Goal: Task Accomplishment & Management: Manage account settings

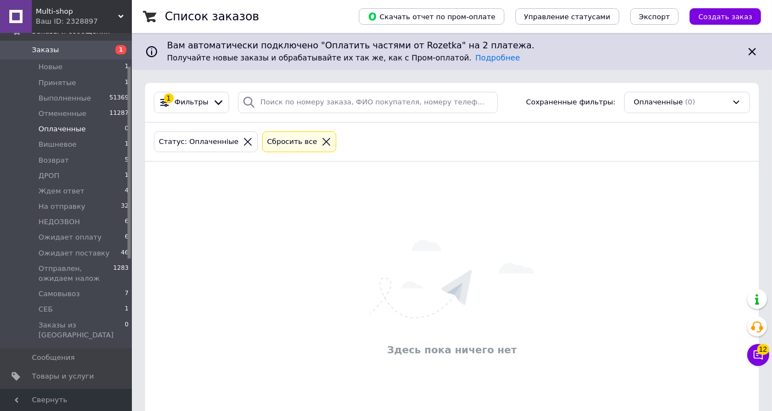
scroll to position [61, 0]
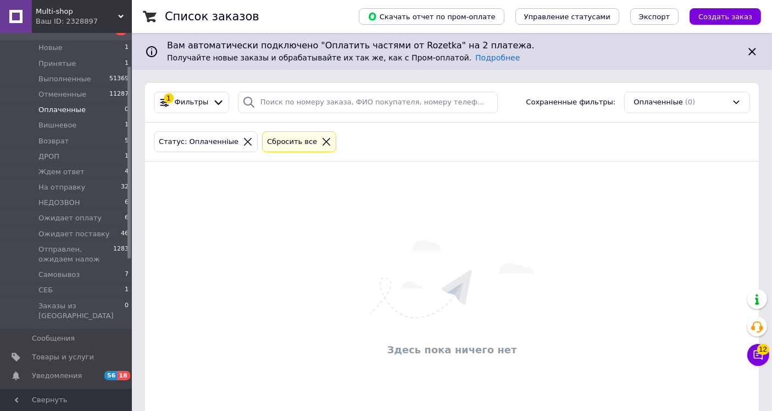
click at [78, 352] on span "Товары и услуги" at bounding box center [63, 357] width 62 height 10
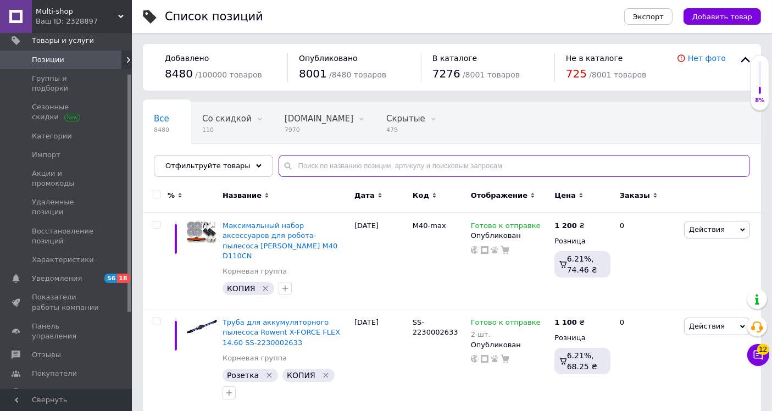
paste input "SS-1530000501"
type input "SS-1530000501"
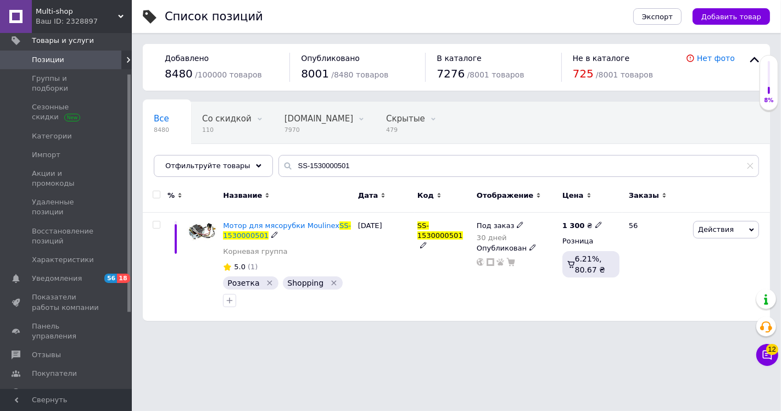
click at [517, 222] on icon at bounding box center [520, 224] width 7 height 7
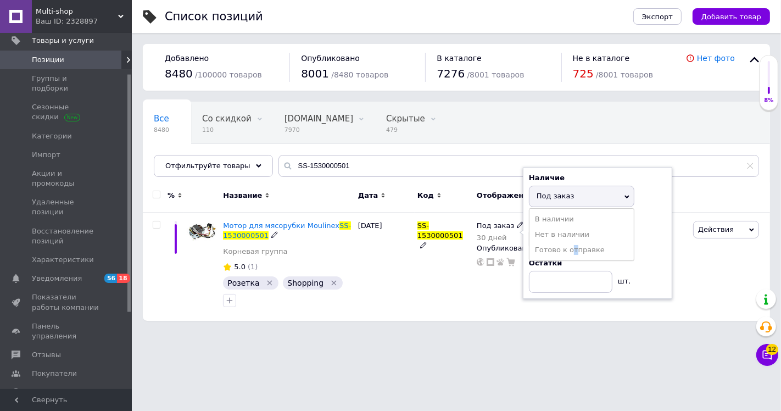
click at [571, 252] on li "Готово к отправке" at bounding box center [581, 249] width 104 height 15
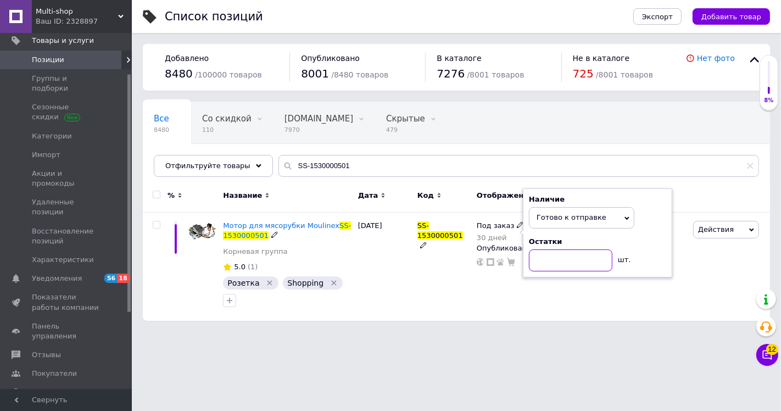
click at [562, 263] on input at bounding box center [570, 260] width 83 height 22
type input "3"
click at [393, 265] on div "[DATE]" at bounding box center [384, 267] width 59 height 109
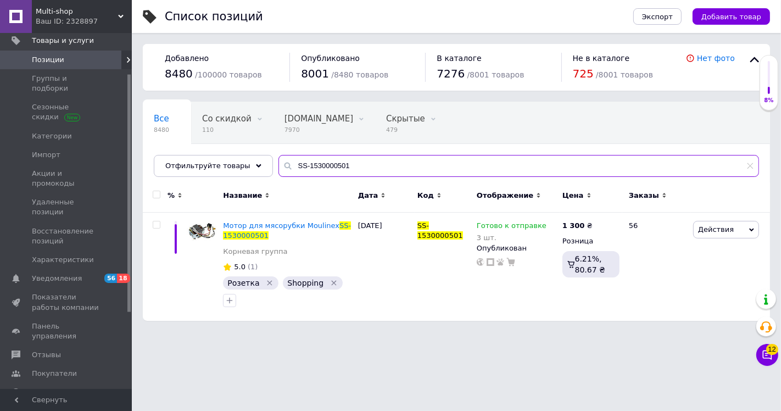
click at [306, 162] on input "SS-1530000501" at bounding box center [518, 166] width 481 height 22
paste input "SS-194349"
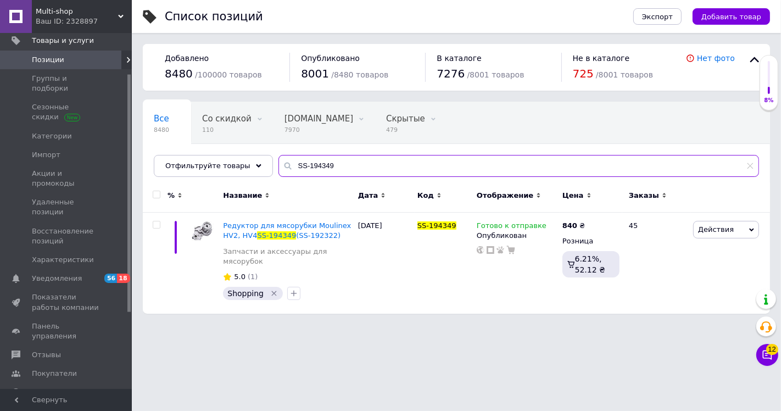
click at [300, 164] on input "SS-194349" at bounding box center [518, 166] width 481 height 22
paste input "TS-01039391"
type input "TS-01039391"
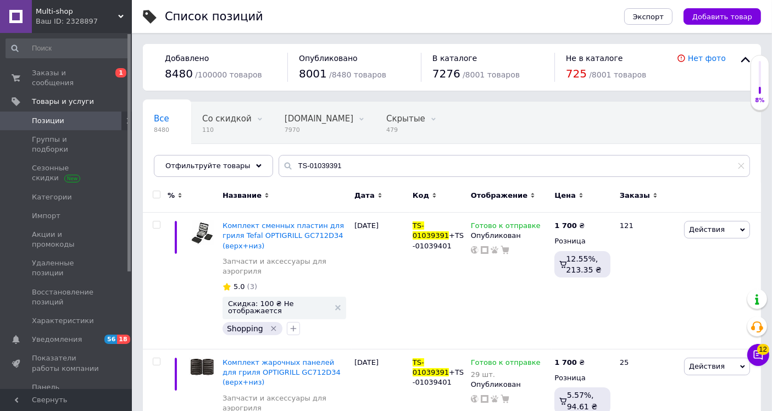
click at [67, 69] on span "Заказы и сообщения" at bounding box center [67, 78] width 70 height 20
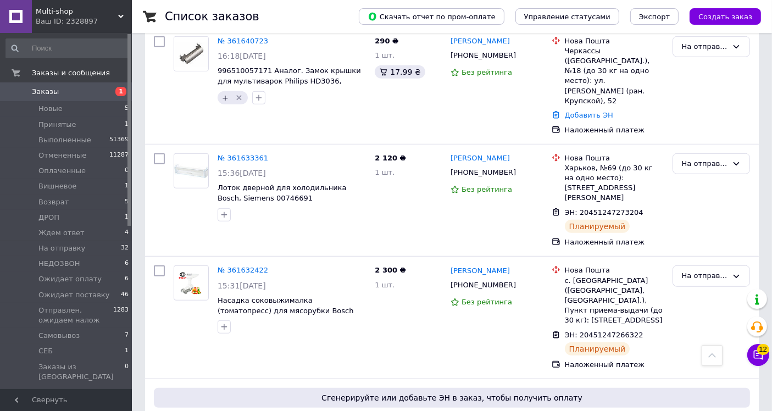
scroll to position [793, 0]
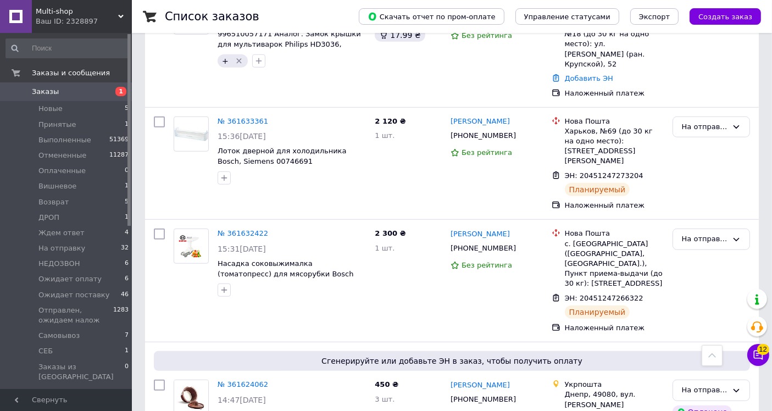
copy span "17004677"
drag, startPoint x: 312, startPoint y: 233, endPoint x: 275, endPoint y: 230, distance: 36.9
click at [275, 259] on span "Насадка соковыжималка (томатопресс) для мясорубки Bosch 17004677" at bounding box center [292, 269] width 148 height 20
copy span "17004677"
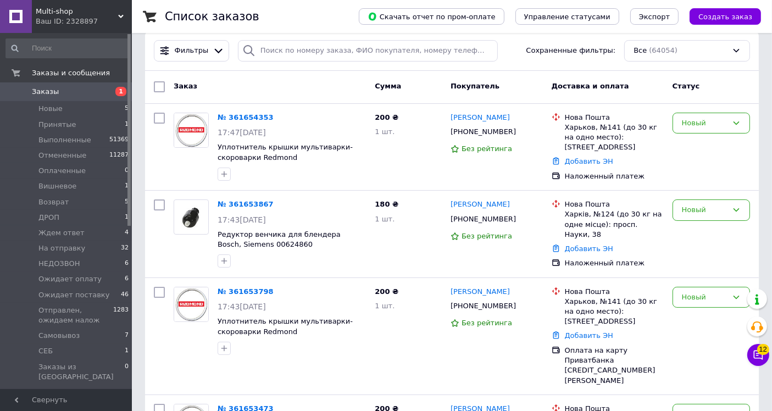
scroll to position [0, 0]
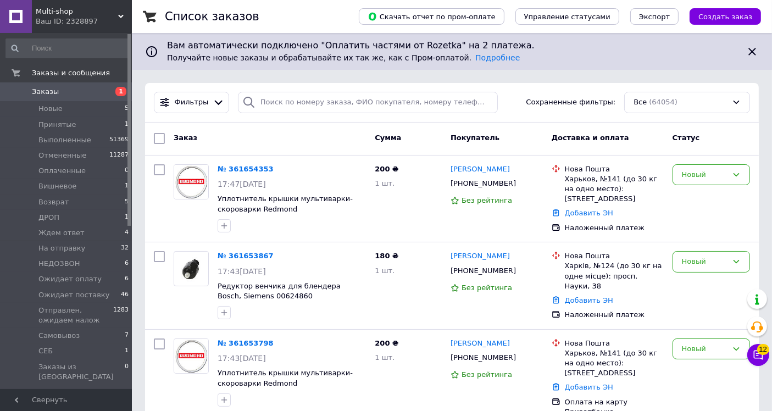
click at [90, 298] on span "Ожидает поставку" at bounding box center [73, 295] width 71 height 10
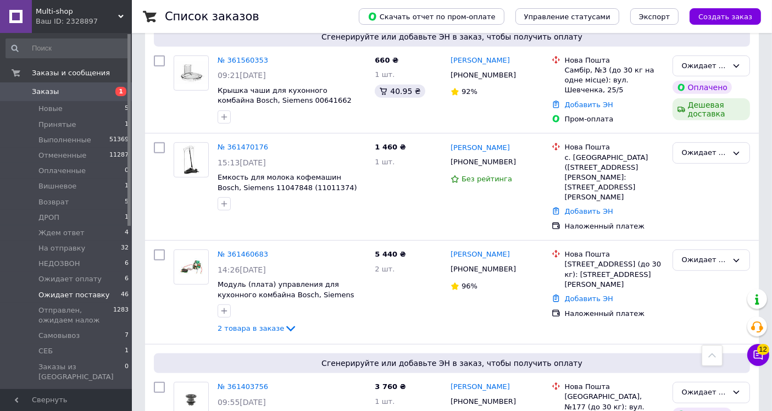
scroll to position [610, 0]
